Goal: Task Accomplishment & Management: Use online tool/utility

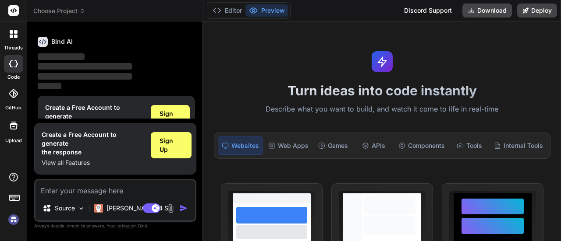
scroll to position [29, 0]
click at [145, 182] on textarea at bounding box center [114, 188] width 159 height 16
click at [77, 206] on div "Source" at bounding box center [64, 209] width 50 height 18
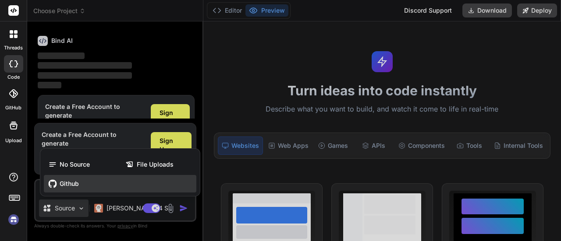
click at [81, 181] on div "Github" at bounding box center [120, 184] width 152 height 18
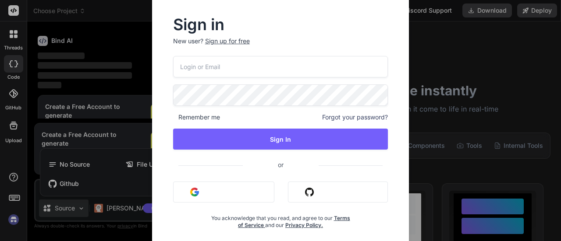
click at [265, 72] on input "email" at bounding box center [280, 66] width 215 height 21
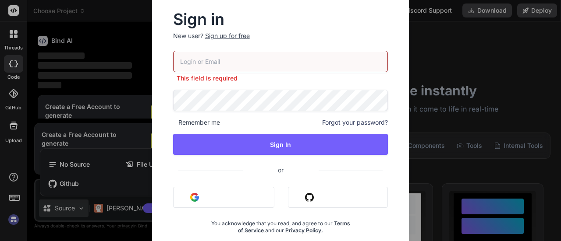
click at [312, 194] on img "button" at bounding box center [309, 197] width 9 height 9
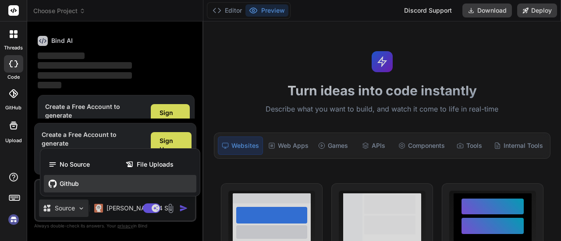
click at [77, 184] on span "Github" at bounding box center [69, 184] width 19 height 9
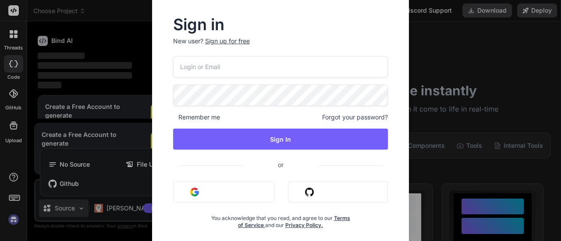
click at [322, 194] on button "Sign in with Github" at bounding box center [338, 192] width 100 height 21
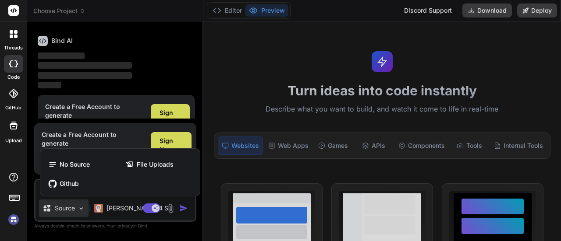
click at [400, 85] on div at bounding box center [280, 120] width 561 height 241
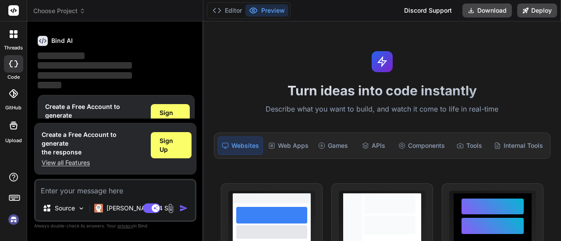
scroll to position [51, 0]
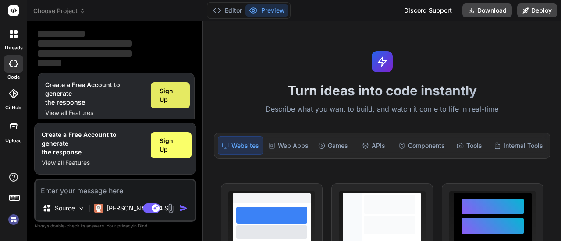
click at [168, 99] on span "Sign Up" at bounding box center [169, 96] width 21 height 18
click at [6, 71] on div at bounding box center [13, 64] width 19 height 18
click at [11, 96] on icon at bounding box center [13, 93] width 9 height 9
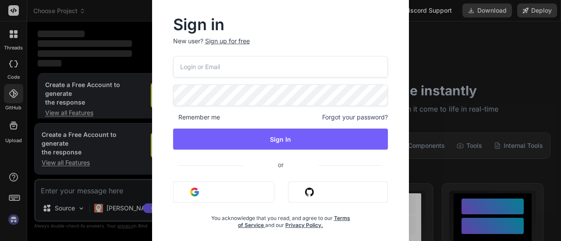
click at [438, 45] on div "Sign in New user? Sign up for free Remember me Forgot your password? Sign In or…" at bounding box center [280, 120] width 561 height 241
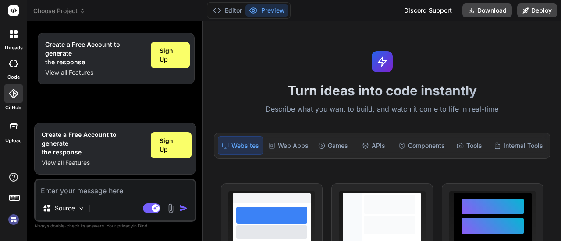
type textarea "x"
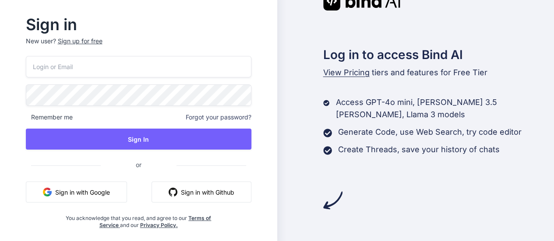
click at [104, 193] on button "Sign in with Google" at bounding box center [76, 192] width 101 height 21
click at [52, 191] on img "button" at bounding box center [47, 192] width 9 height 9
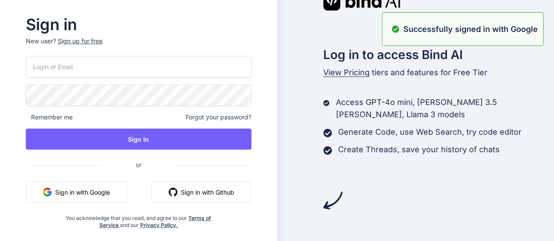
click at [445, 31] on div "Sign in New user? Sign up for free Remember me Forgot your password? Sign In or…" at bounding box center [277, 120] width 554 height 241
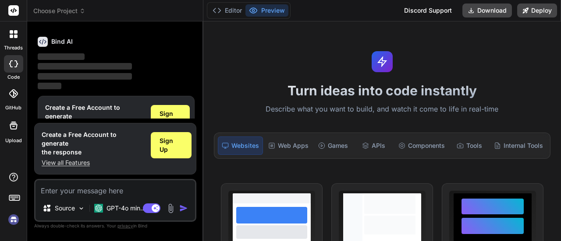
scroll to position [29, 0]
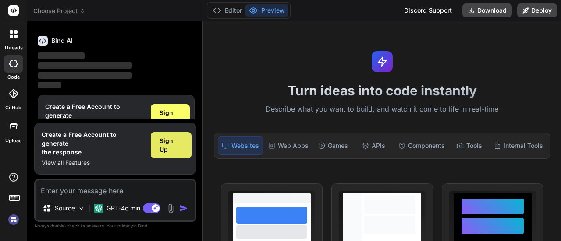
click at [186, 155] on div "Sign Up" at bounding box center [171, 145] width 41 height 26
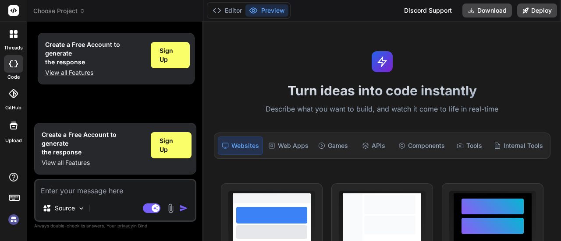
scroll to position [0, 0]
click at [74, 206] on p "Source" at bounding box center [65, 208] width 20 height 9
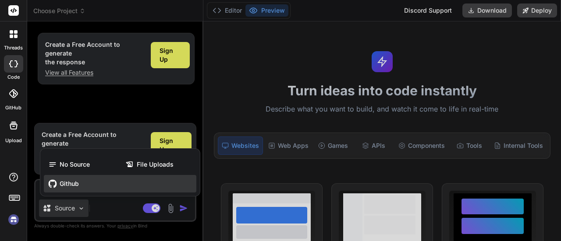
click at [94, 187] on div "Github" at bounding box center [120, 184] width 152 height 18
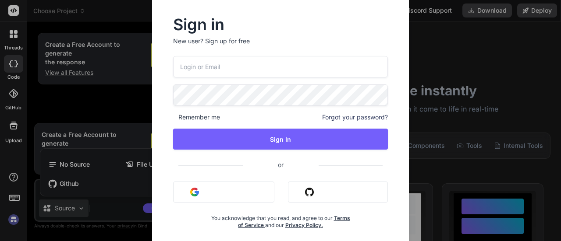
click at [314, 180] on div "Remember me Forgot your password? Sign In or Sign in with Google Sign in with G…" at bounding box center [280, 142] width 215 height 173
click at [314, 185] on button "Sign in with Github" at bounding box center [338, 192] width 100 height 21
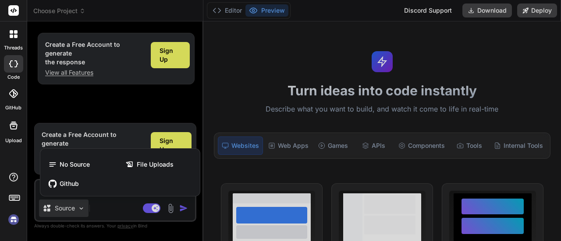
click at [189, 99] on div at bounding box center [280, 120] width 561 height 241
type textarea "x"
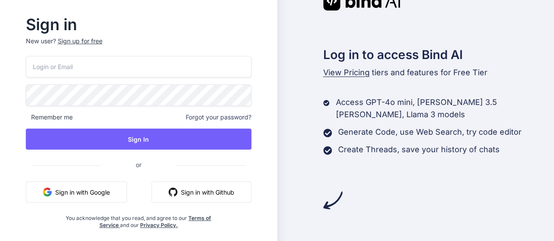
click at [118, 197] on button "Sign in with Google" at bounding box center [76, 192] width 101 height 21
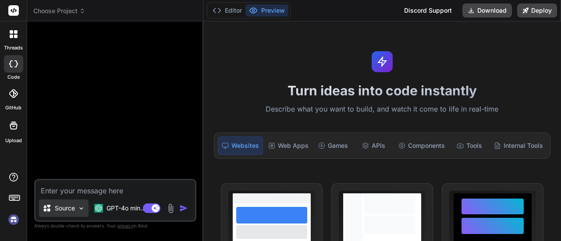
click at [72, 205] on p "Source" at bounding box center [65, 208] width 20 height 9
type textarea "x"
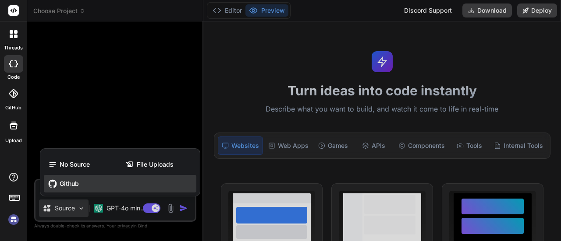
click at [81, 189] on div "Github" at bounding box center [120, 184] width 152 height 18
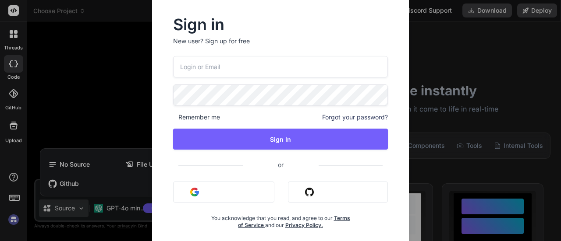
click at [317, 196] on button "Sign in with Github" at bounding box center [338, 192] width 100 height 21
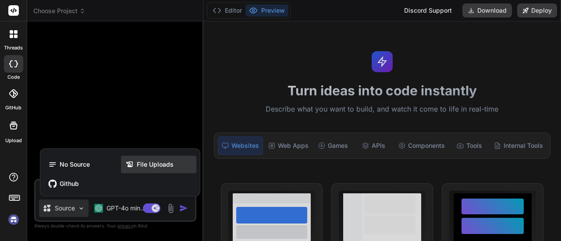
click at [160, 165] on span "File Uploads" at bounding box center [155, 164] width 37 height 9
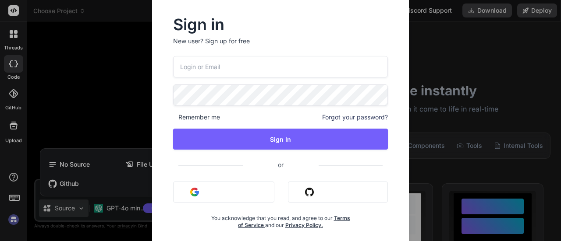
click at [68, 59] on div "Sign in New user? Sign up for free Remember me Forgot your password? Sign In or…" at bounding box center [280, 120] width 561 height 241
